Goal: Information Seeking & Learning: Learn about a topic

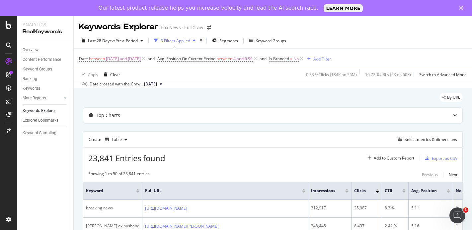
scroll to position [241, 0]
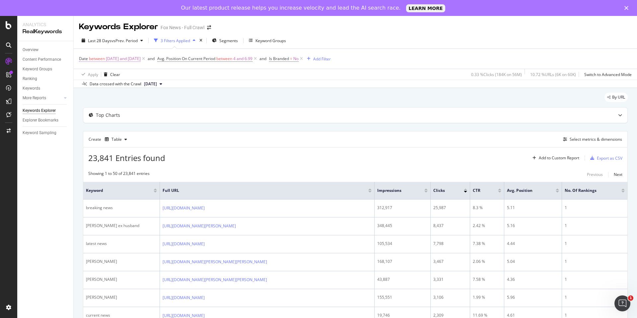
click at [102, 57] on span "between" at bounding box center [97, 59] width 16 height 6
click at [112, 86] on input "2025-08-04" at bounding box center [106, 86] width 43 height 11
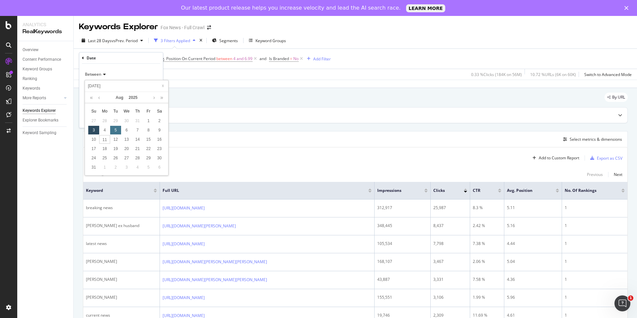
click at [115, 130] on div "5" at bounding box center [115, 130] width 11 height 9
type input "2025-08-06"
click at [151, 119] on div "Apply" at bounding box center [152, 119] width 10 height 6
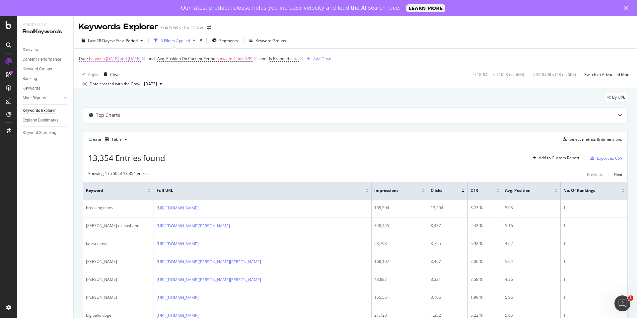
click at [121, 56] on span "2025-08-06 and 2025-08-10" at bounding box center [123, 58] width 35 height 9
click at [107, 87] on input "2025-08-06" at bounding box center [106, 86] width 43 height 11
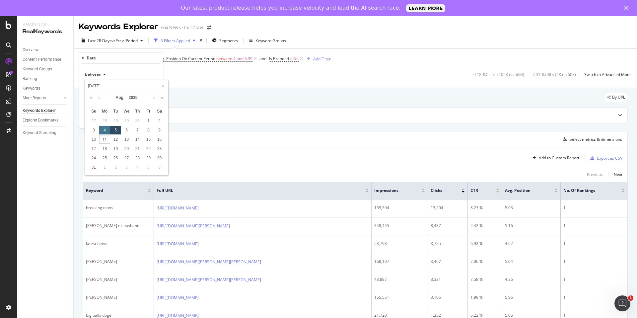
click at [107, 129] on div "4" at bounding box center [104, 130] width 11 height 9
type input "2025-08-05"
click at [153, 120] on div "Apply" at bounding box center [152, 119] width 10 height 6
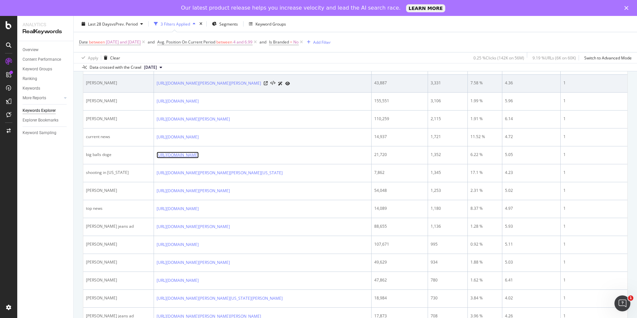
scroll to position [197, 0]
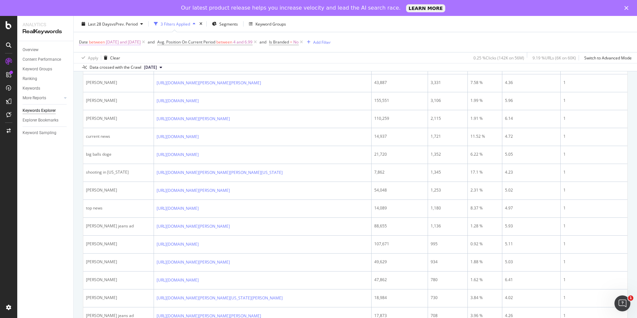
click at [122, 42] on span "2025-08-05 and 2025-08-10" at bounding box center [123, 41] width 35 height 9
click at [110, 71] on input "2025-08-05" at bounding box center [106, 69] width 43 height 11
click at [124, 111] on div "6" at bounding box center [126, 113] width 11 height 9
click at [114, 73] on input "2025-08-07" at bounding box center [106, 69] width 43 height 11
click at [116, 114] on div "5" at bounding box center [115, 113] width 11 height 9
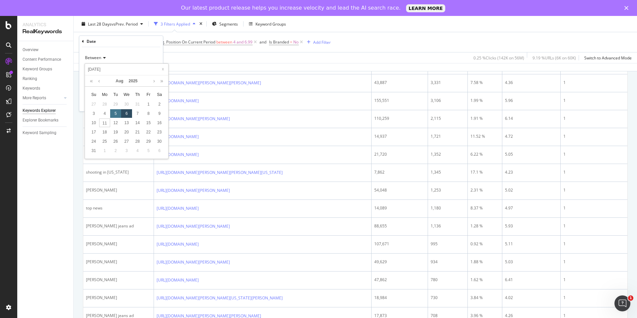
type input "2025-08-06"
click at [153, 102] on div "Apply" at bounding box center [152, 103] width 10 height 6
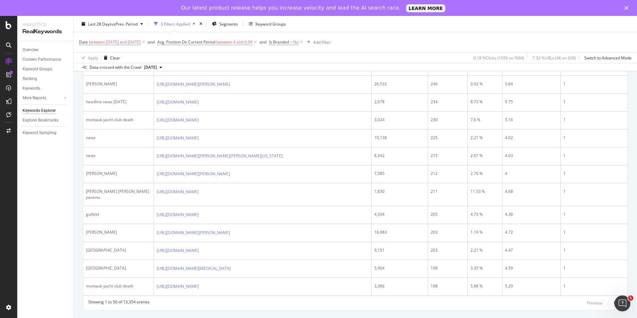
scroll to position [914, 0]
click at [38, 176] on div "Overview Content Performance Keyword Groups Ranking Keywords More Reports Count…" at bounding box center [45, 187] width 56 height 293
click at [37, 46] on div "Overview" at bounding box center [31, 49] width 16 height 7
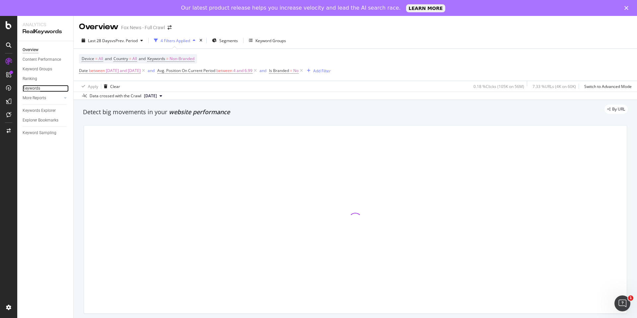
click at [31, 88] on div "Keywords" at bounding box center [32, 88] width 18 height 7
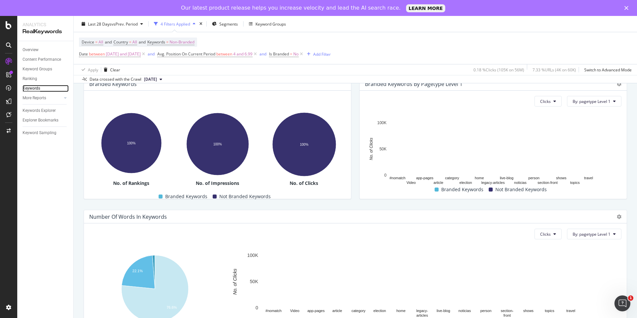
scroll to position [147, 0]
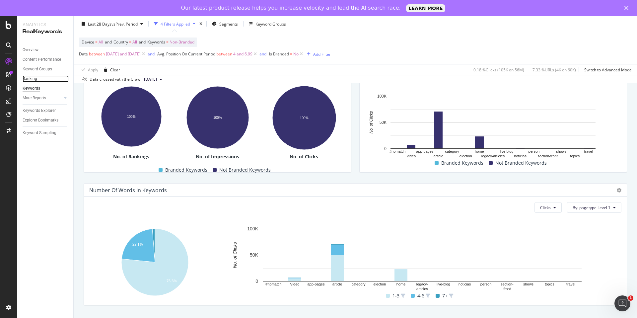
click at [32, 76] on div "Ranking" at bounding box center [30, 78] width 15 height 7
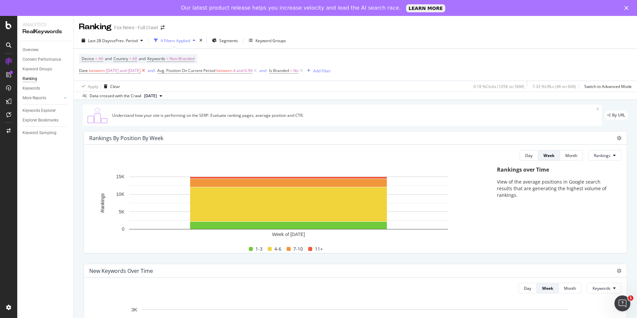
click at [146, 70] on icon at bounding box center [144, 70] width 6 height 7
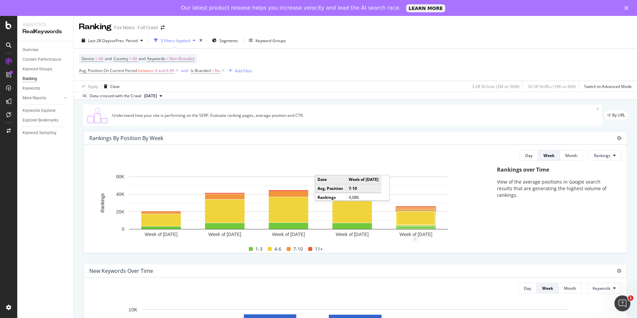
click at [409, 210] on rect "A chart." at bounding box center [415, 208] width 39 height 3
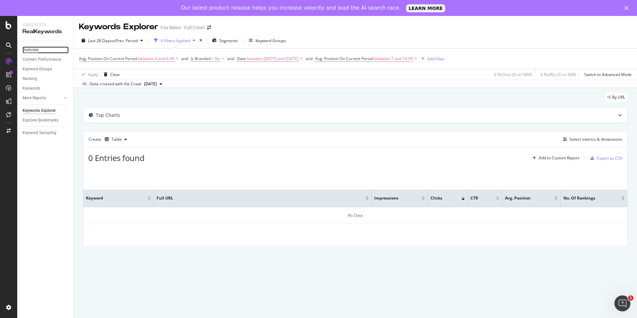
click at [30, 47] on div "Overview" at bounding box center [31, 49] width 16 height 7
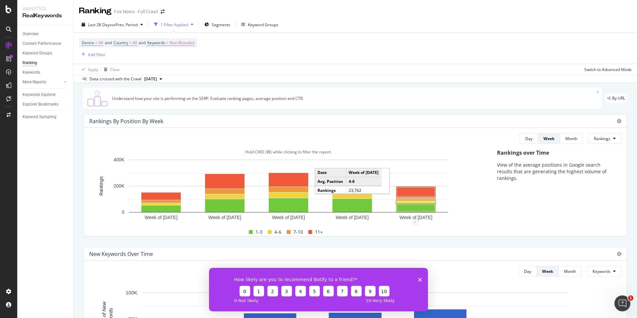
click at [416, 202] on rect "A chart." at bounding box center [416, 201] width 38 height 1
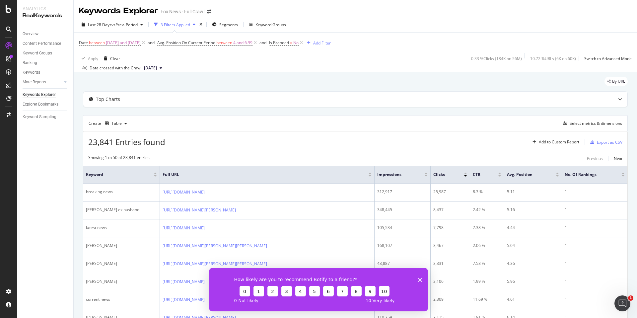
click at [422, 278] on icon "Close survey" at bounding box center [420, 279] width 4 height 4
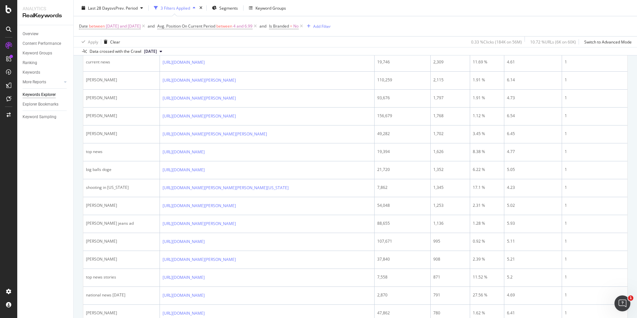
scroll to position [238, 0]
